Goal: Task Accomplishment & Management: Manage account settings

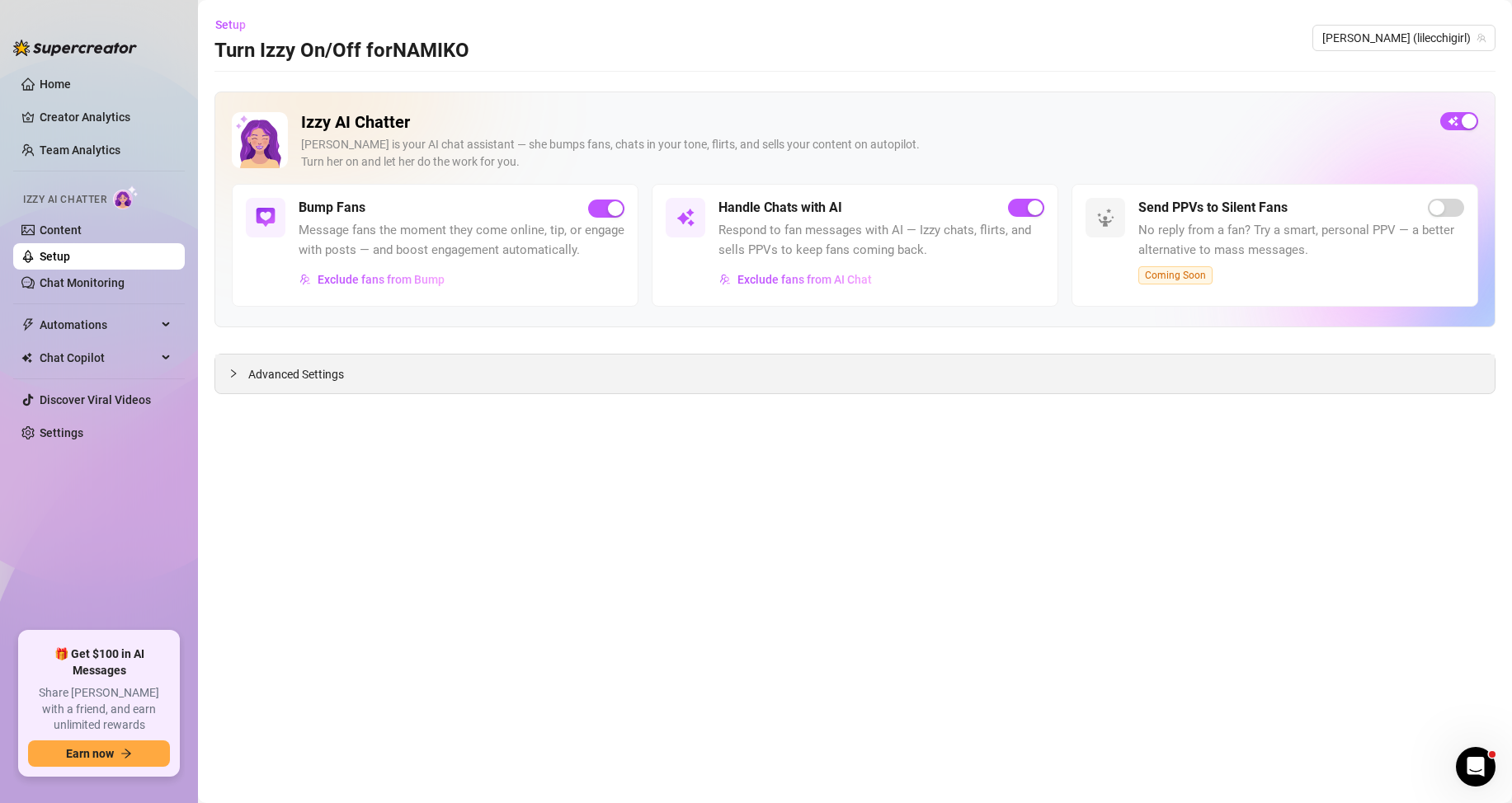
click at [319, 392] on div "Advanced Settings" at bounding box center [854, 374] width 1279 height 39
click at [278, 377] on span "Advanced Settings" at bounding box center [296, 374] width 96 height 19
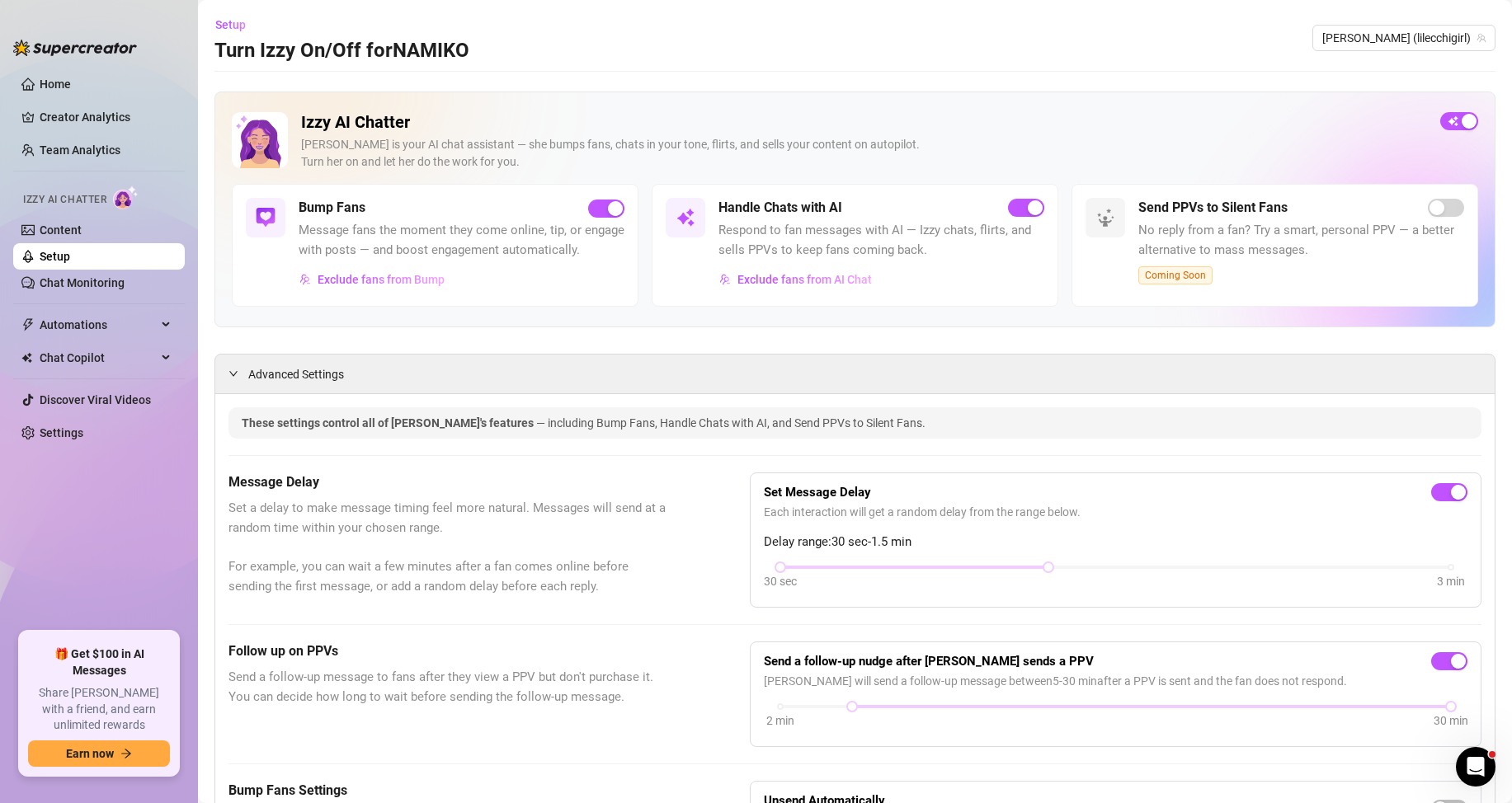
click at [105, 419] on ul "Home Creator Analytics Team Analytics Izzy AI Chatter Content Setup Chat Monito…" at bounding box center [100, 345] width 172 height 561
click at [104, 452] on ul "Home Creator Analytics Team Analytics Izzy AI Chatter Content Setup Chat Monito…" at bounding box center [100, 345] width 172 height 561
click at [89, 416] on ul "Home Creator Analytics Team Analytics Izzy AI Chatter Content Setup Chat Monito…" at bounding box center [100, 345] width 172 height 561
click at [83, 427] on link "Settings" at bounding box center [62, 433] width 44 height 14
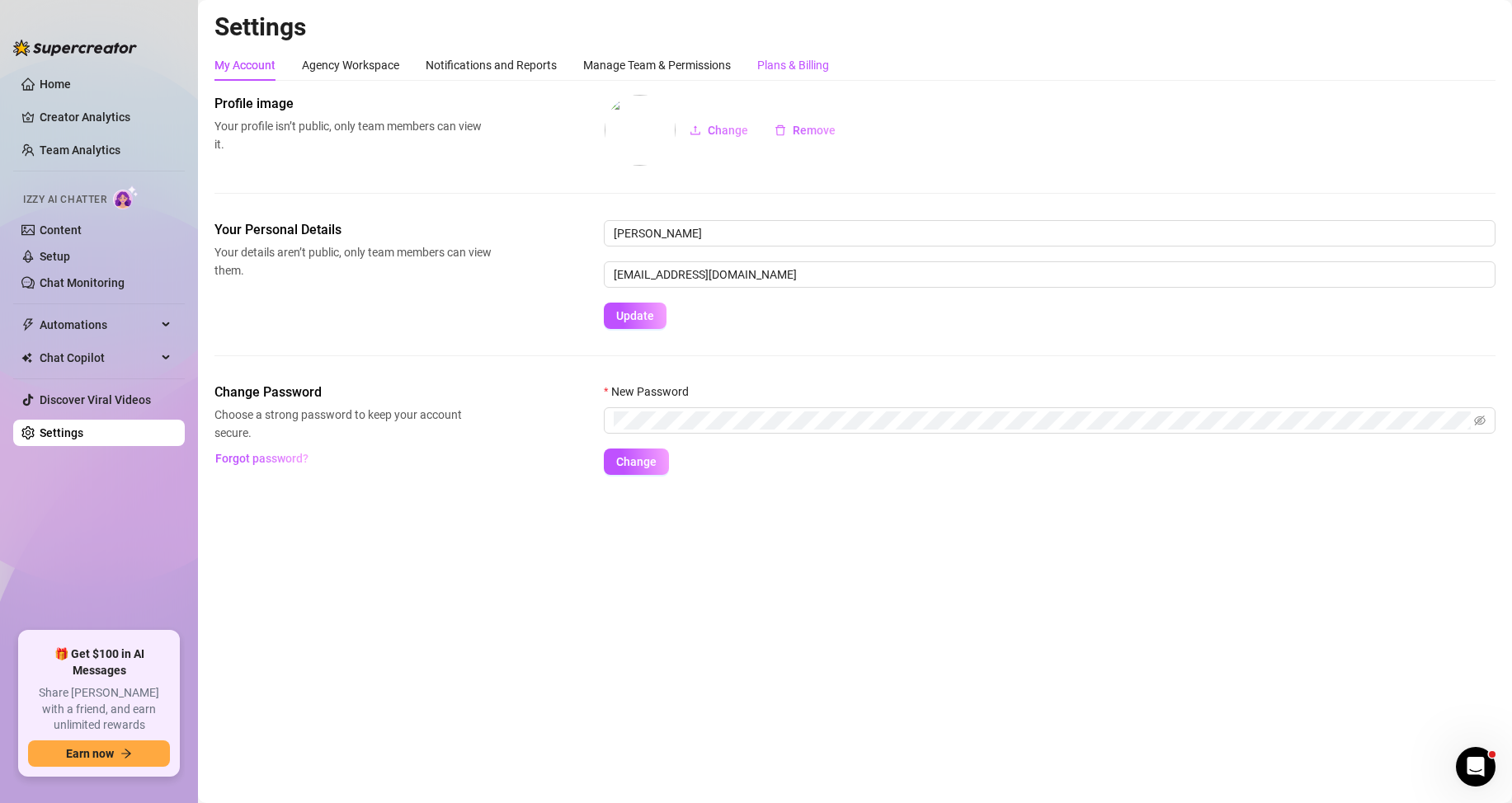
click at [789, 66] on div "Plans & Billing" at bounding box center [793, 64] width 71 height 19
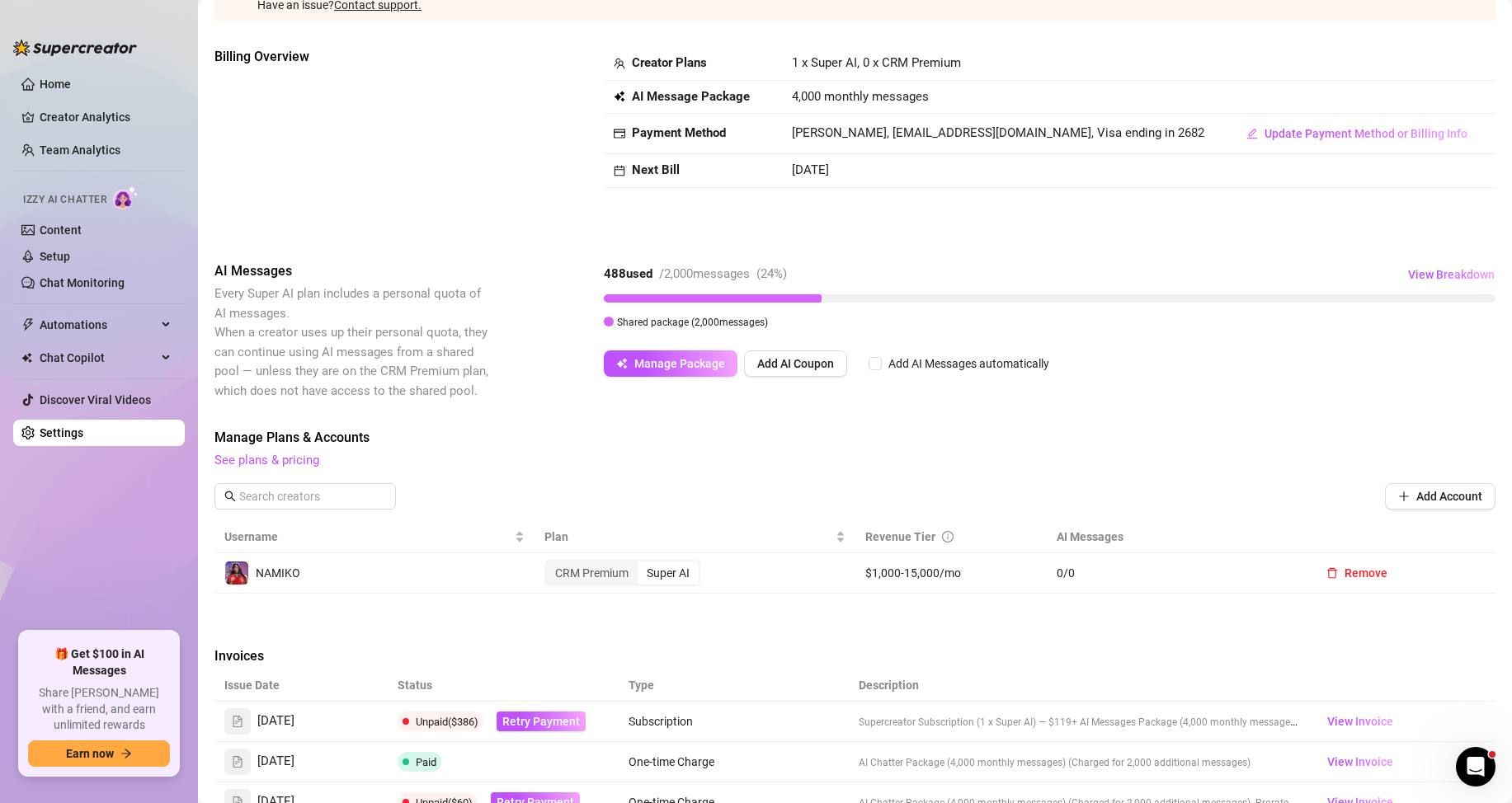
scroll to position [165, 0]
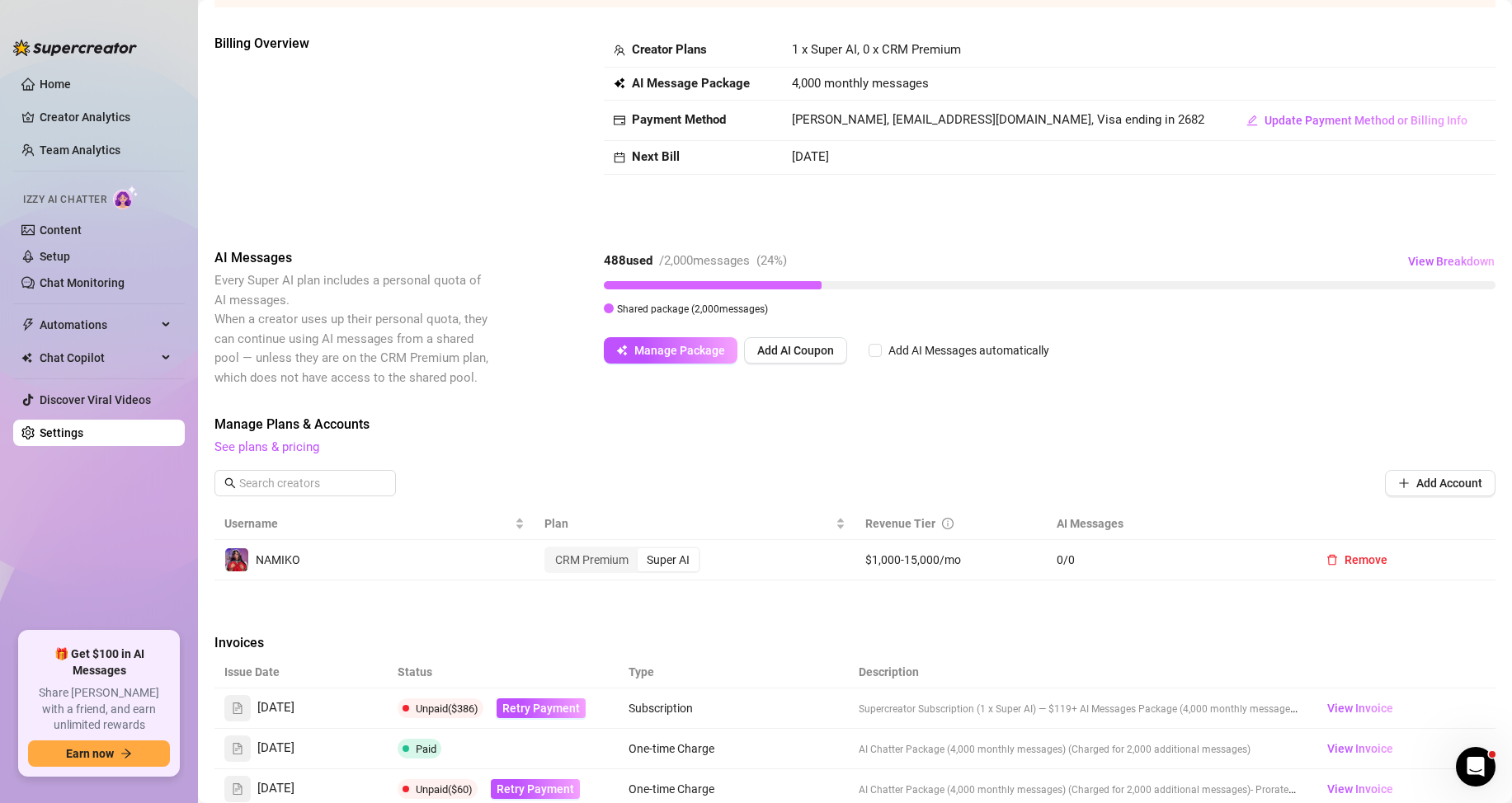
click at [821, 422] on span "Manage Plans & Accounts" at bounding box center [854, 424] width 1280 height 20
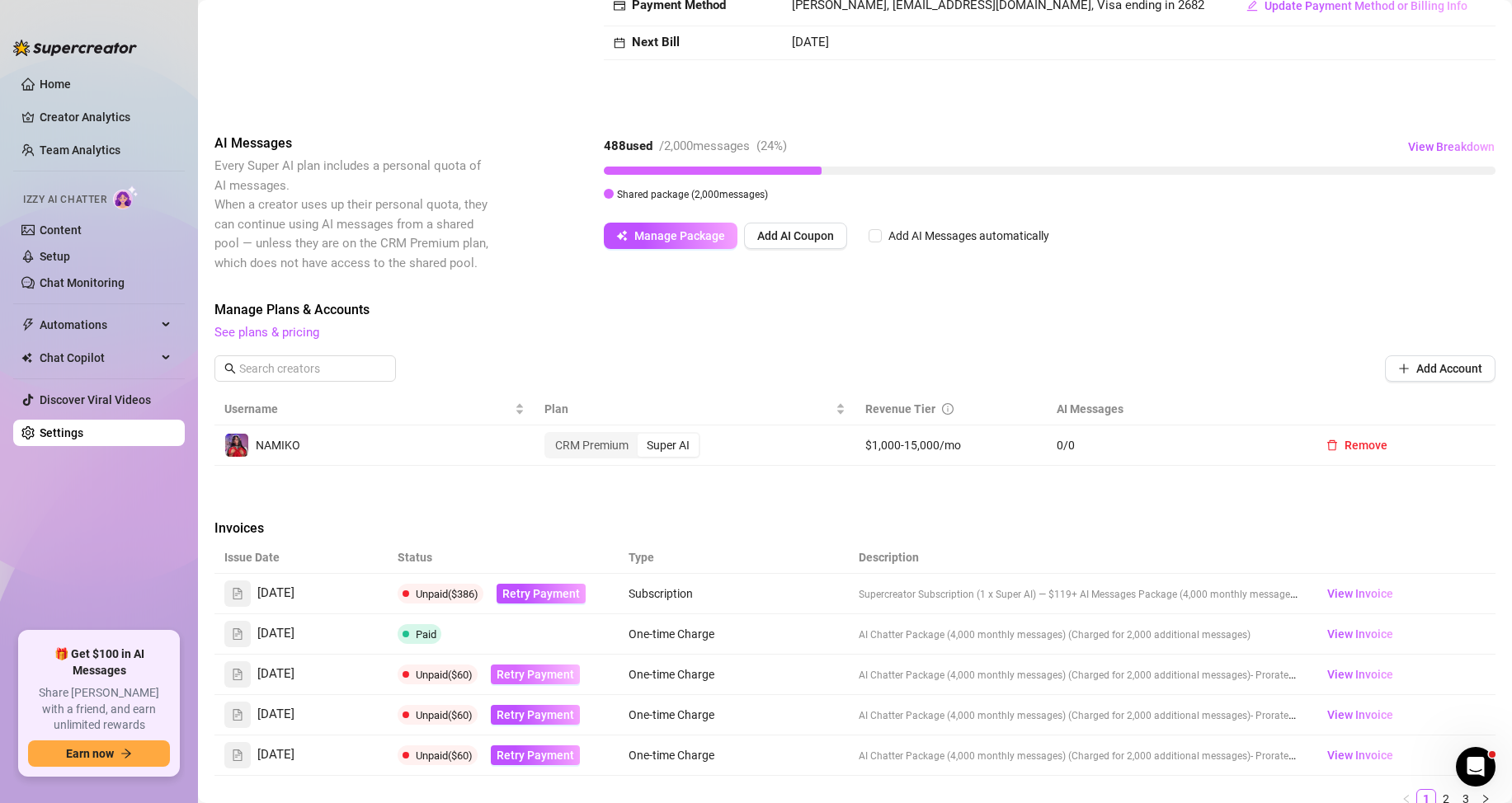
scroll to position [330, 0]
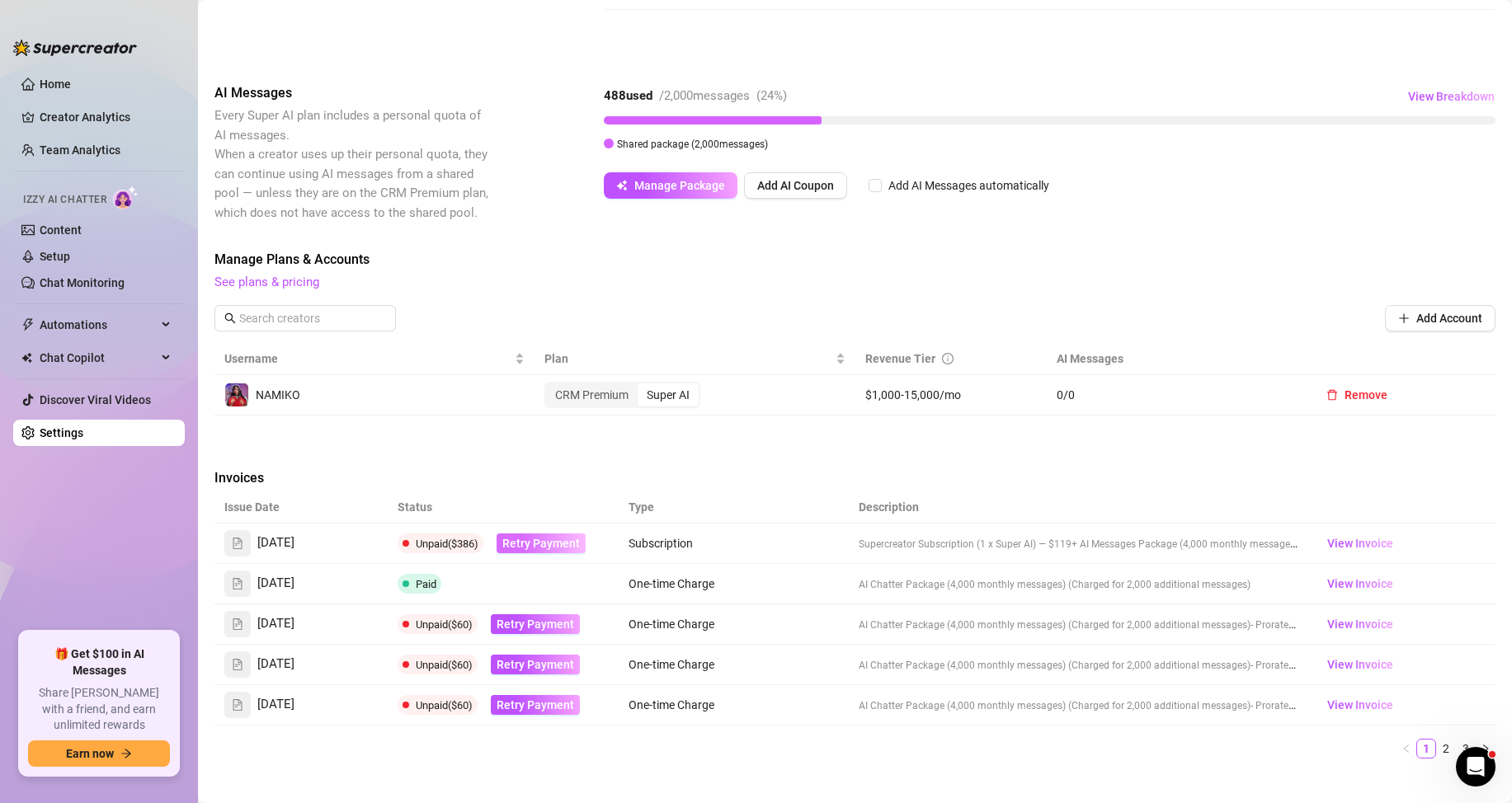
click at [557, 533] on button "Retry Payment" at bounding box center [540, 543] width 89 height 20
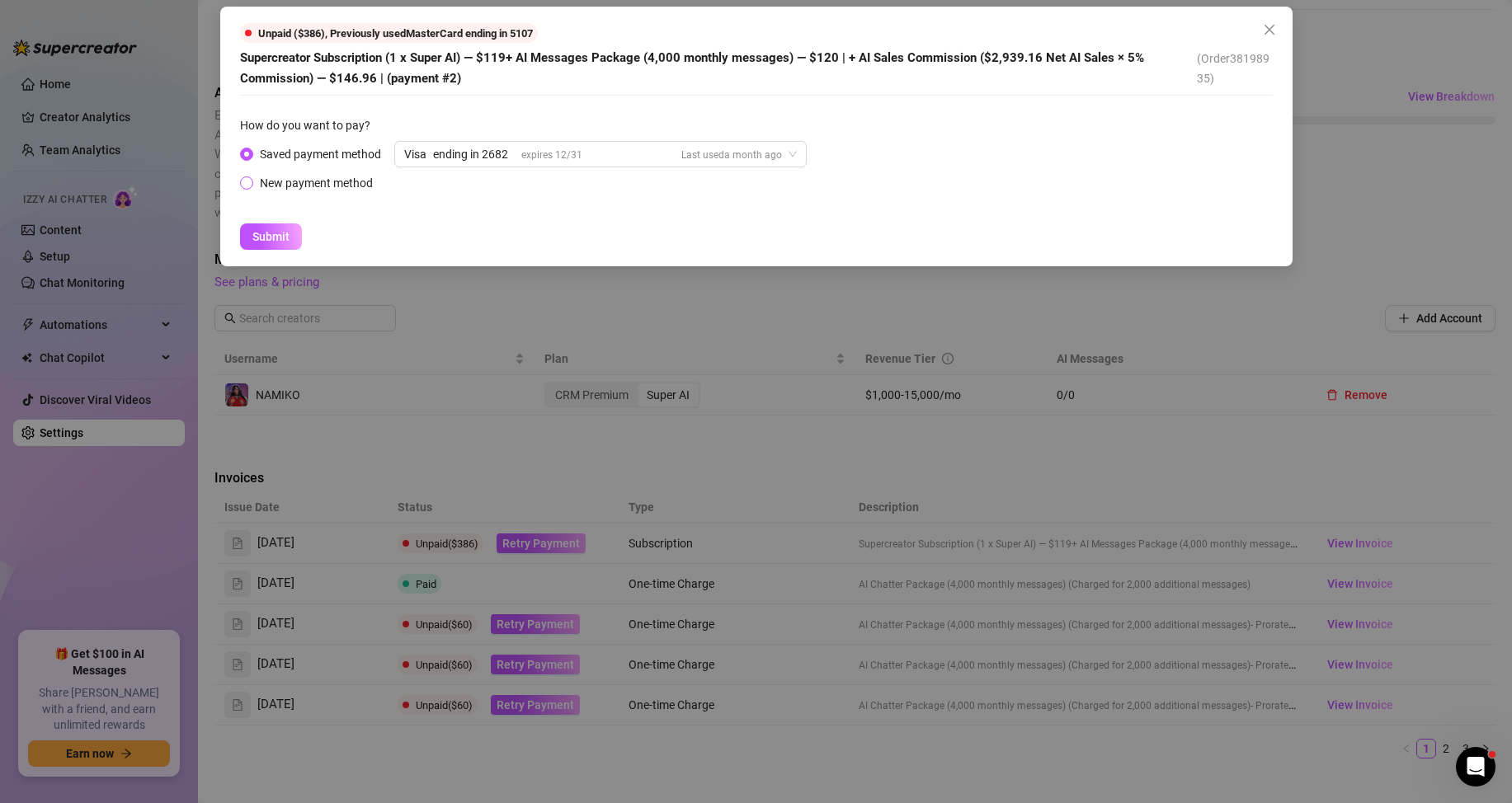
click at [314, 186] on div "New payment method" at bounding box center [317, 183] width 113 height 19
click at [251, 186] on input "New payment method" at bounding box center [247, 184] width 7 height 11
radio input "true"
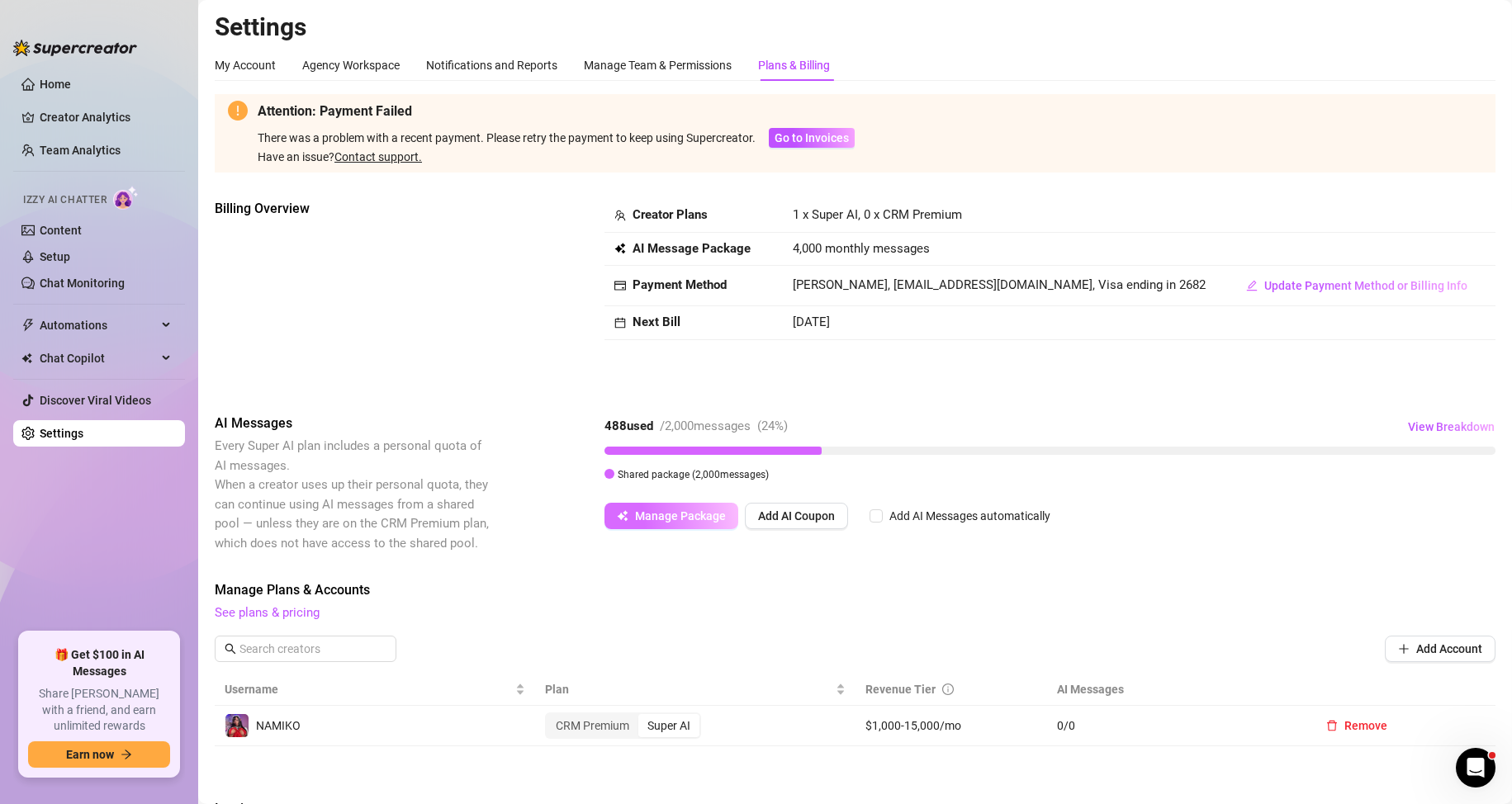
click at [666, 510] on span "Manage Package" at bounding box center [680, 516] width 91 height 14
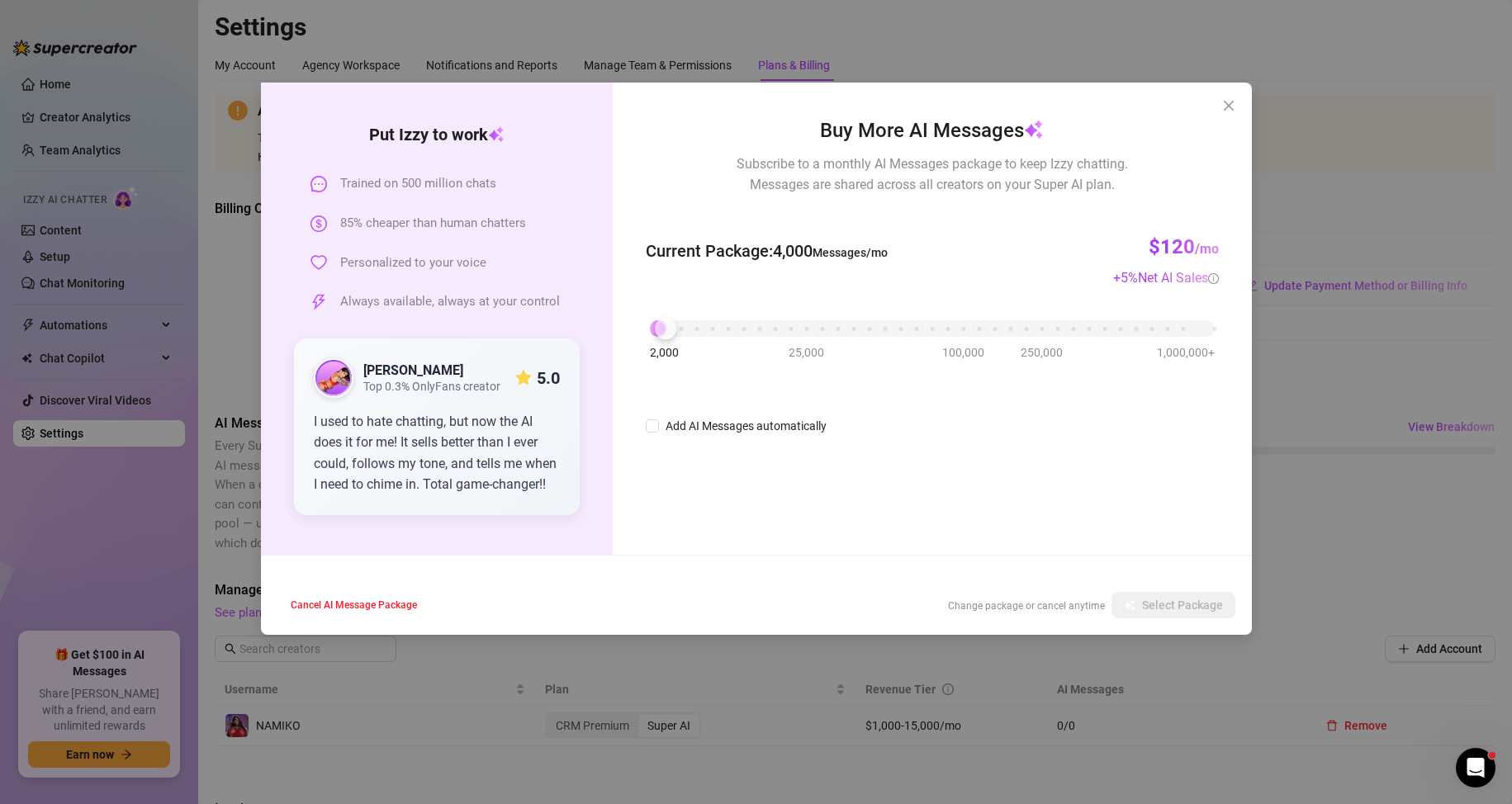
click at [1319, 514] on div "Put [PERSON_NAME] to work Trained on 500 million chats 85% cheaper than human c…" at bounding box center [756, 402] width 1512 height 804
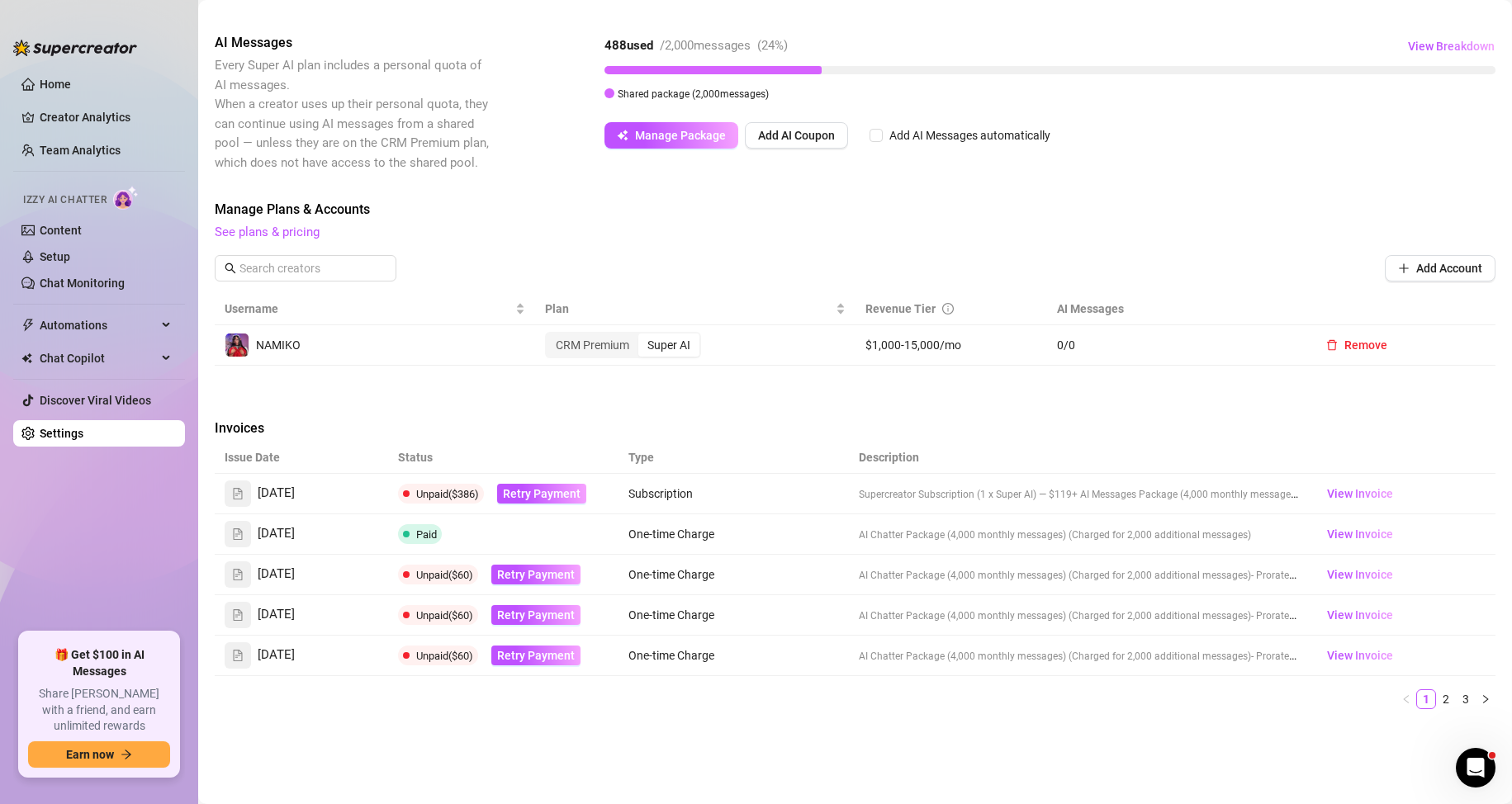
scroll to position [413, 0]
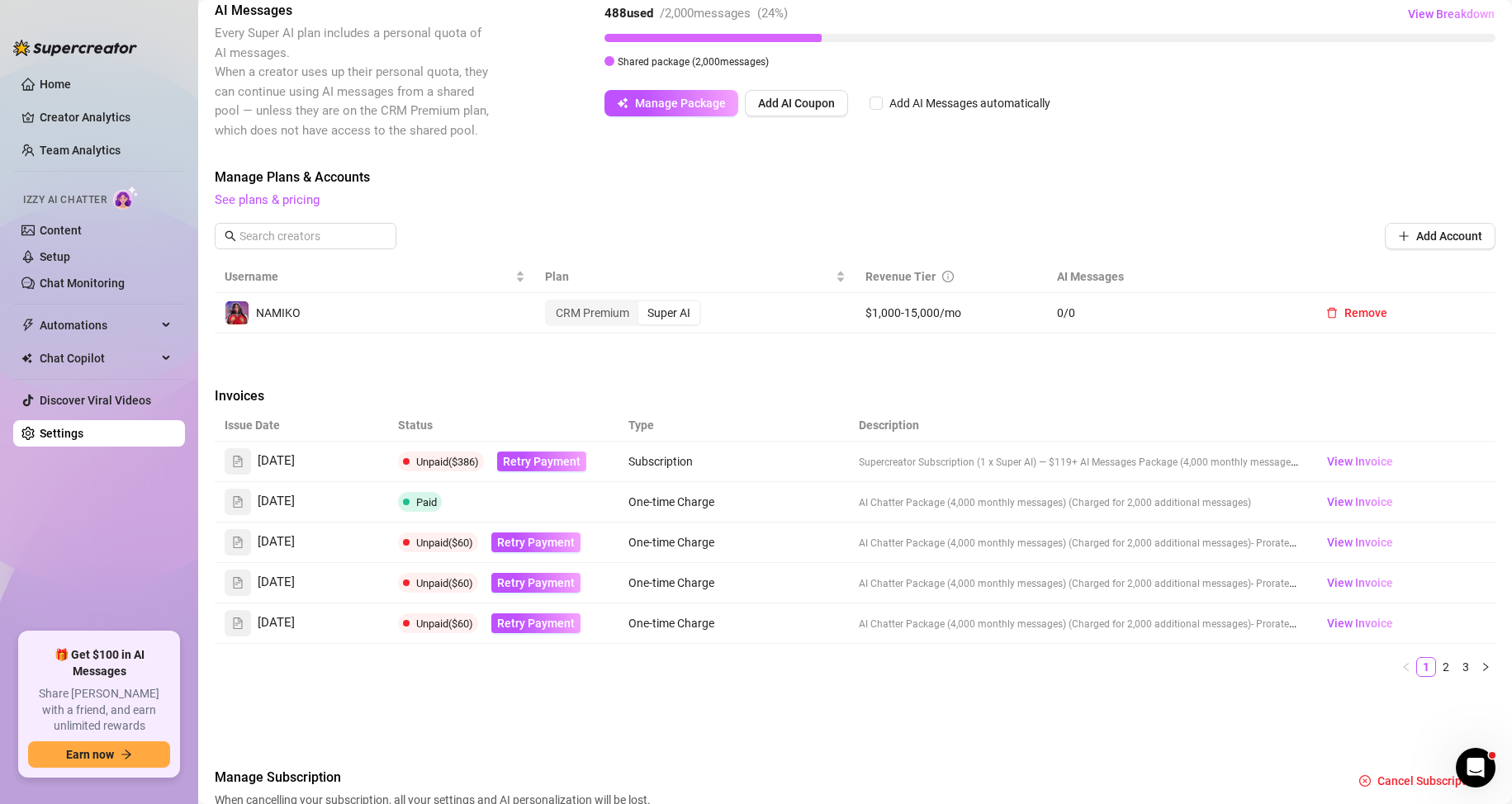
click at [527, 473] on td "Unpaid ($386) Retry Payment" at bounding box center [503, 461] width 230 height 40
click at [527, 459] on span "Retry Payment" at bounding box center [541, 462] width 77 height 14
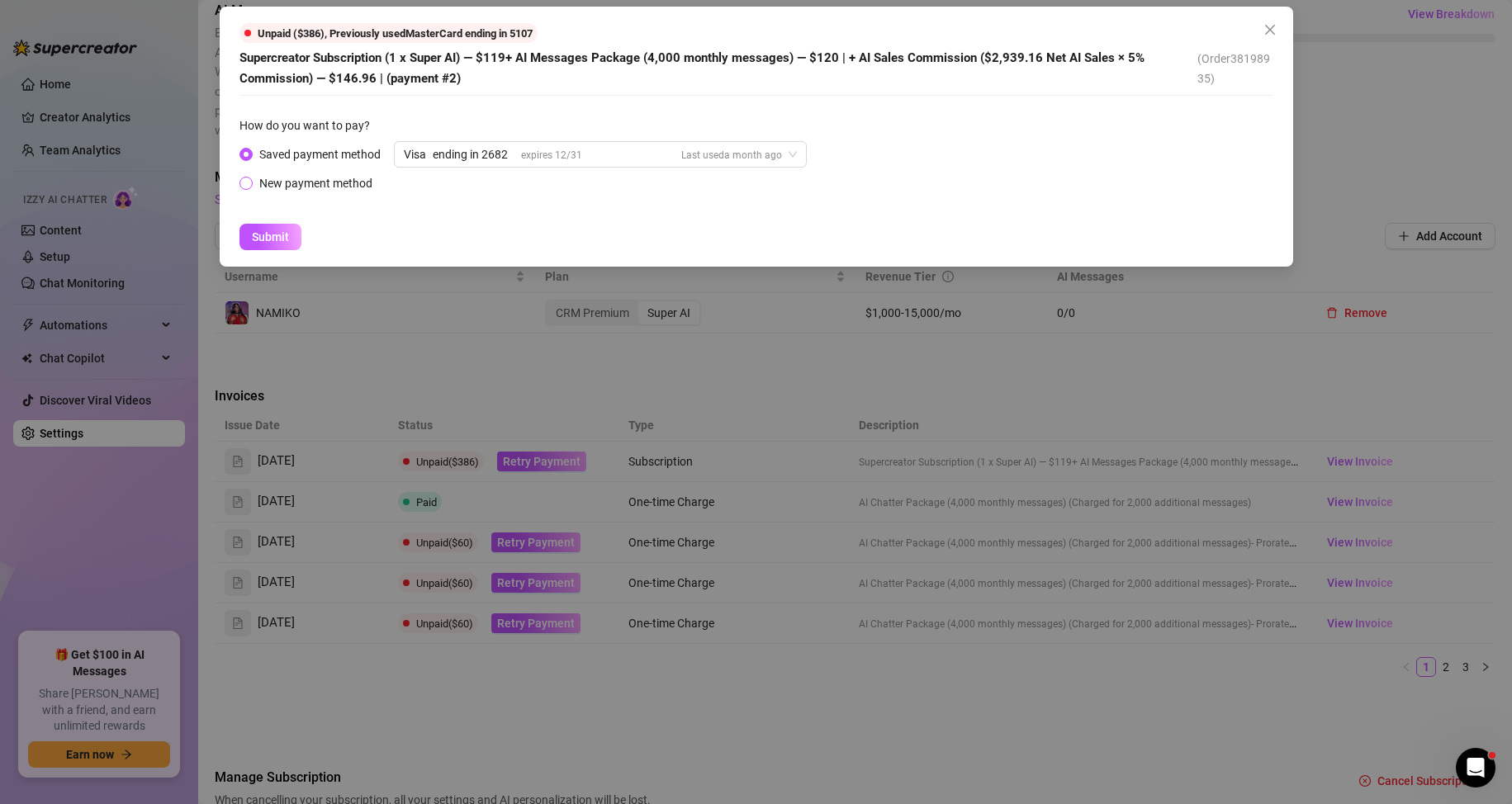
click at [351, 188] on div "New payment method" at bounding box center [316, 183] width 114 height 19
click at [251, 188] on input "New payment method" at bounding box center [247, 184] width 7 height 11
radio input "true"
